Goal: Register for event/course

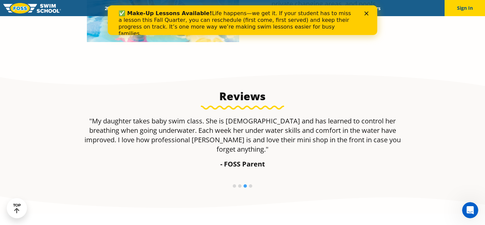
scroll to position [392, 0]
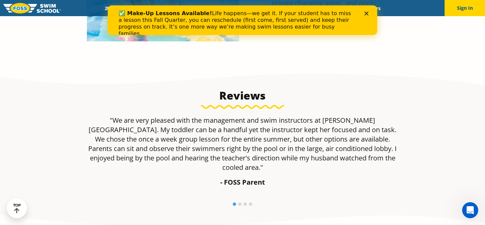
click at [366, 14] on polygon "Close" at bounding box center [366, 13] width 4 height 4
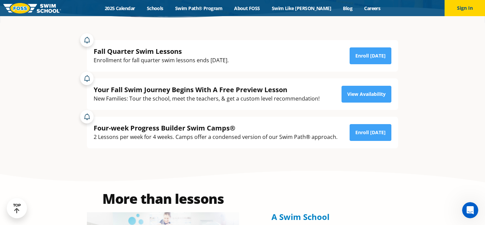
scroll to position [132, 0]
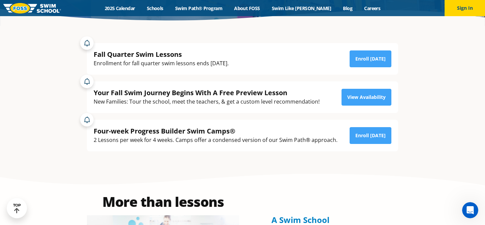
click at [161, 55] on div "Fall Quarter Swim Lessons" at bounding box center [161, 54] width 135 height 9
click at [368, 57] on link "Enroll [DATE]" at bounding box center [371, 59] width 42 height 17
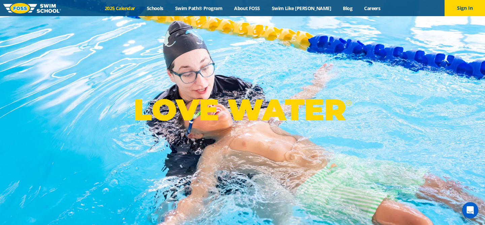
click at [134, 7] on link "2025 Calendar" at bounding box center [120, 8] width 42 height 6
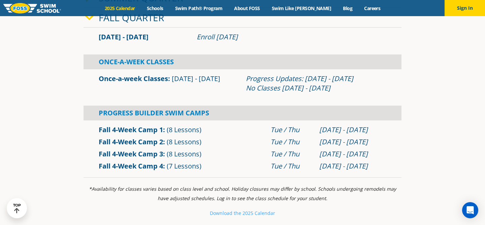
scroll to position [218, 0]
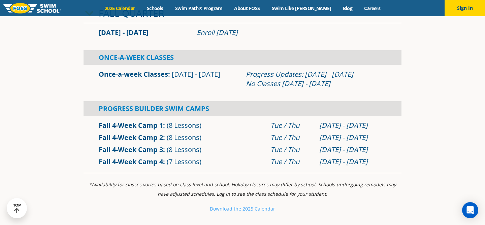
click at [157, 151] on link "Fall 4-Week Camp 3" at bounding box center [131, 149] width 64 height 9
